Goal: Information Seeking & Learning: Learn about a topic

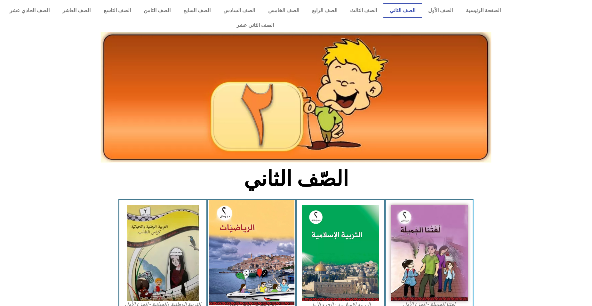
click at [257, 248] on img at bounding box center [251, 252] width 85 height 105
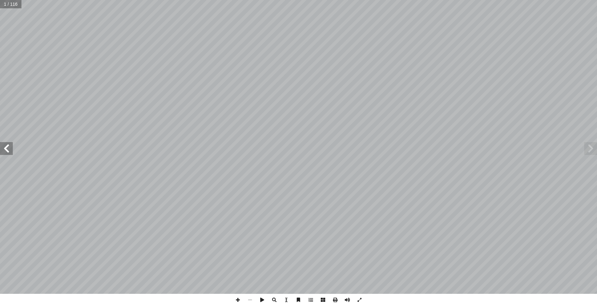
click at [5, 146] on span at bounding box center [6, 148] width 13 height 13
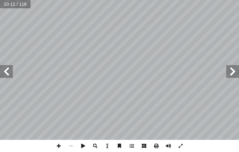
click at [6, 72] on span at bounding box center [6, 71] width 13 height 13
click at [59, 143] on span at bounding box center [59, 146] width 12 height 12
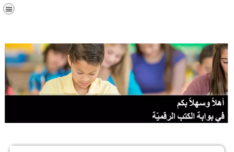
scroll to position [133, 0]
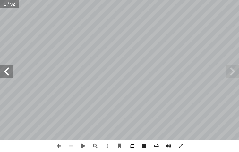
click at [130, 146] on span at bounding box center [131, 146] width 12 height 12
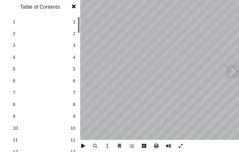
click at [74, 127] on span "10" at bounding box center [72, 128] width 5 height 7
click at [75, 56] on span "4" at bounding box center [74, 57] width 3 height 7
click at [73, 5] on span at bounding box center [74, 6] width 12 height 13
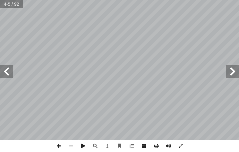
click at [7, 75] on span at bounding box center [6, 71] width 13 height 13
click at [59, 146] on span at bounding box center [59, 146] width 12 height 12
click at [6, 67] on span at bounding box center [6, 71] width 13 height 13
click at [67, 143] on span at bounding box center [71, 146] width 12 height 12
click at [3, 74] on span at bounding box center [6, 71] width 13 height 13
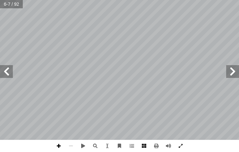
click at [60, 145] on span at bounding box center [59, 146] width 12 height 12
